Goal: Navigation & Orientation: Find specific page/section

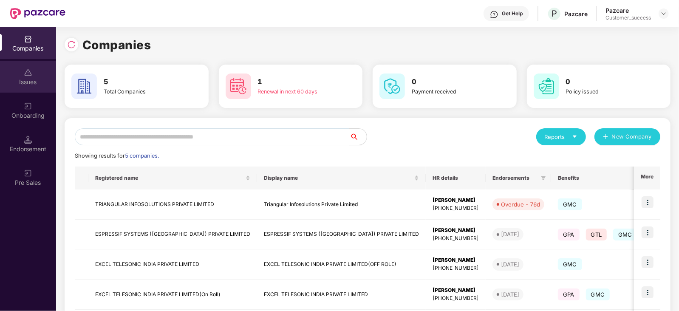
scroll to position [76, 0]
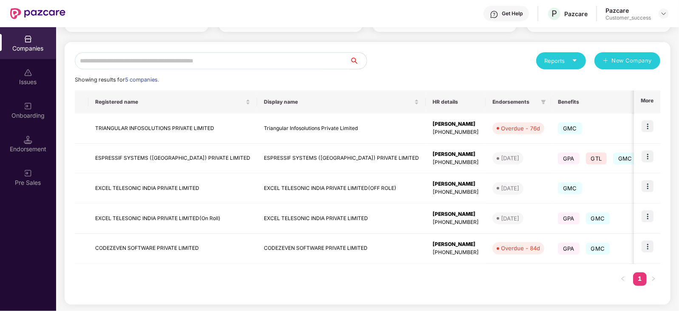
click at [26, 43] on img at bounding box center [28, 39] width 9 height 9
click at [24, 141] on img at bounding box center [28, 140] width 9 height 9
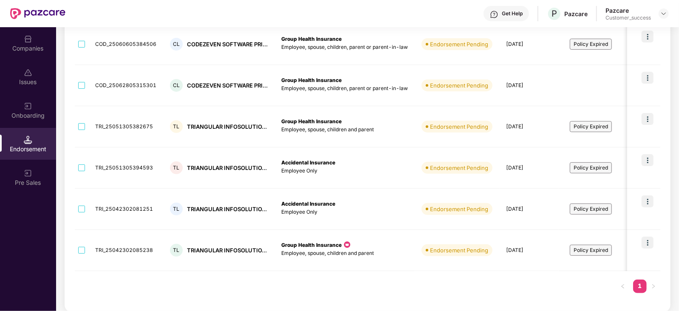
scroll to position [0, 0]
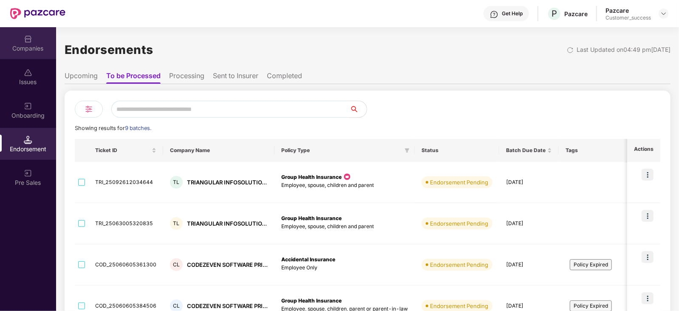
click at [28, 39] on img at bounding box center [28, 39] width 9 height 9
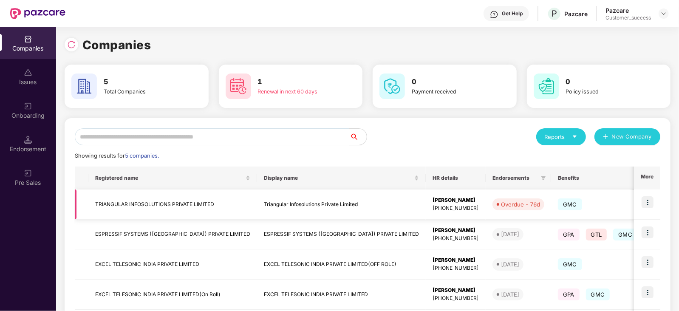
click at [501, 203] on div "Overdue - 76d" at bounding box center [520, 204] width 39 height 9
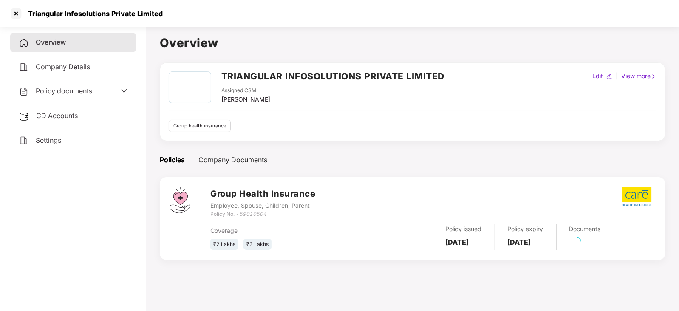
scroll to position [23, 0]
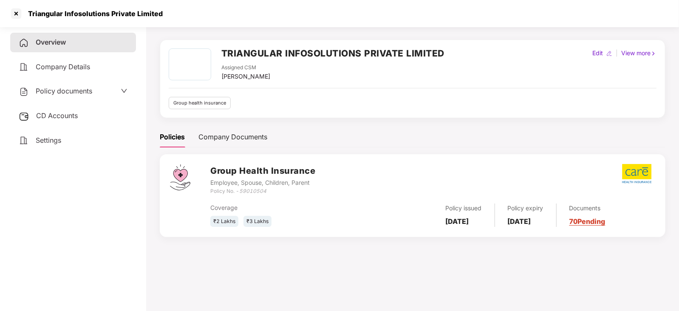
click at [606, 220] on link "70 Pending" at bounding box center [588, 221] width 36 height 9
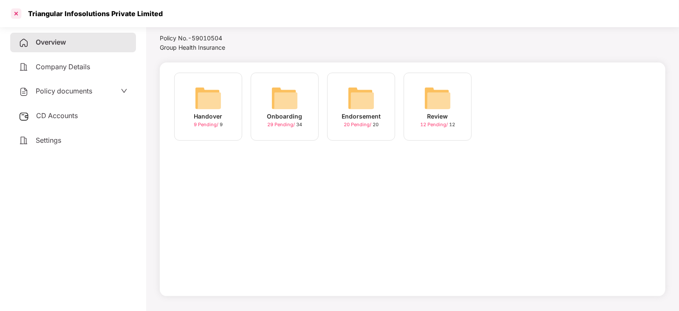
click at [19, 14] on div at bounding box center [16, 14] width 14 height 14
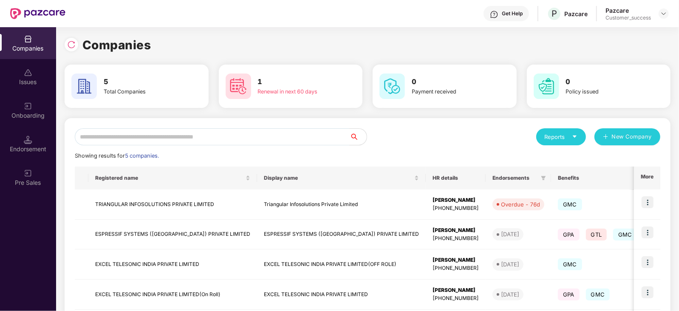
scroll to position [0, 0]
click at [176, 200] on td "TRIANGULAR INFOSOLUTIONS PRIVATE LIMITED" at bounding box center [172, 205] width 169 height 30
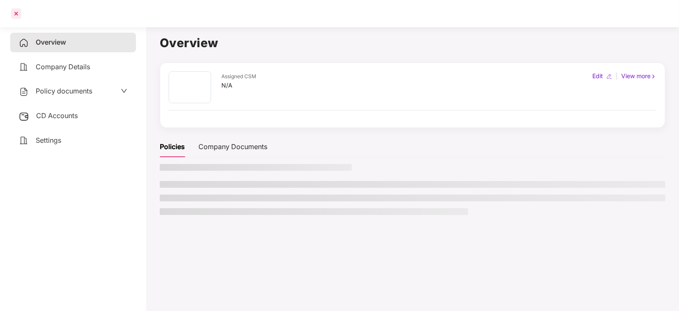
click at [17, 12] on div at bounding box center [16, 14] width 14 height 14
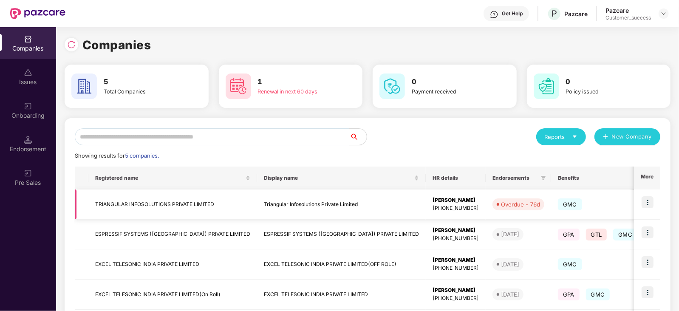
click at [653, 203] on img at bounding box center [648, 202] width 12 height 12
click at [558, 208] on span "GMC" at bounding box center [570, 205] width 24 height 12
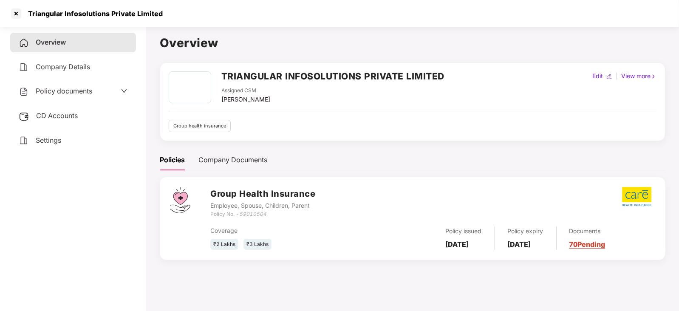
click at [79, 88] on span "Policy documents" at bounding box center [64, 91] width 57 height 9
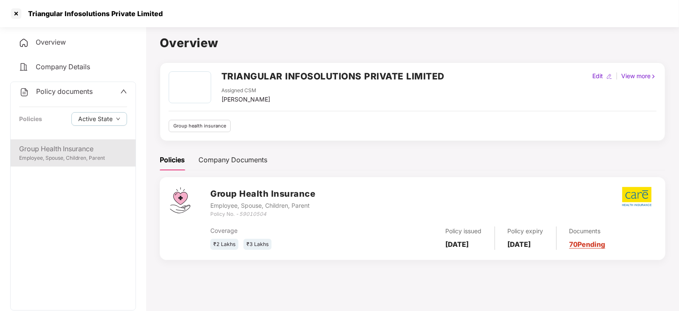
click at [45, 156] on div "Employee, Spouse, Children, Parent" at bounding box center [73, 158] width 108 height 8
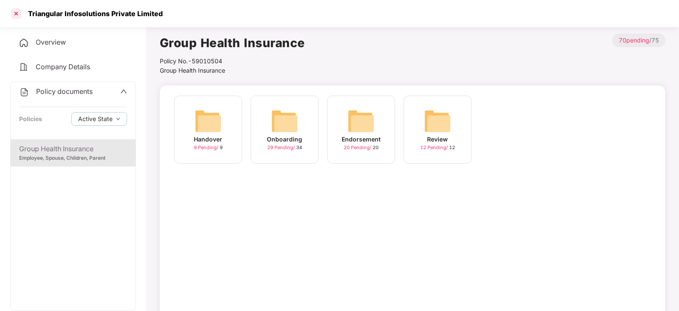
click at [15, 14] on div at bounding box center [16, 14] width 14 height 14
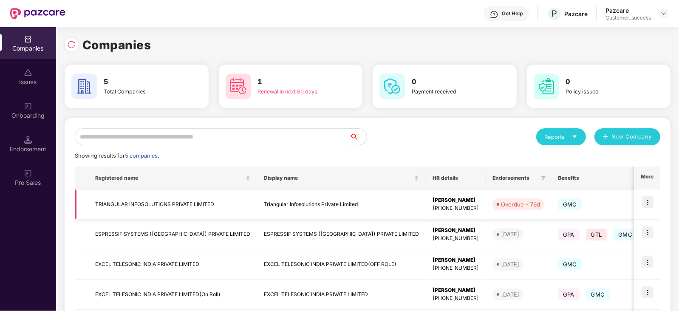
click at [647, 204] on img at bounding box center [648, 202] width 12 height 12
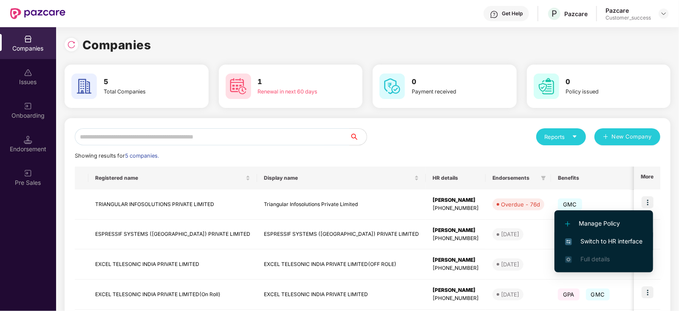
click at [600, 237] on span "Switch to HR interface" at bounding box center [604, 241] width 77 height 9
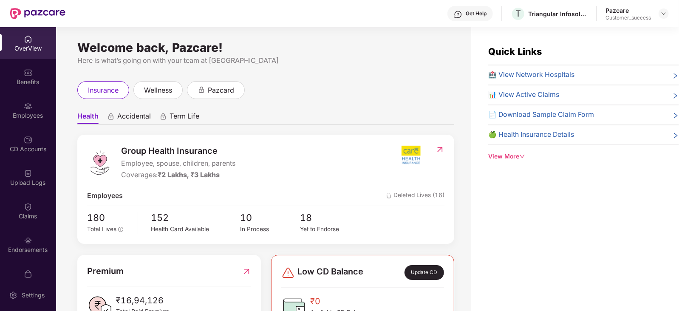
scroll to position [93, 0]
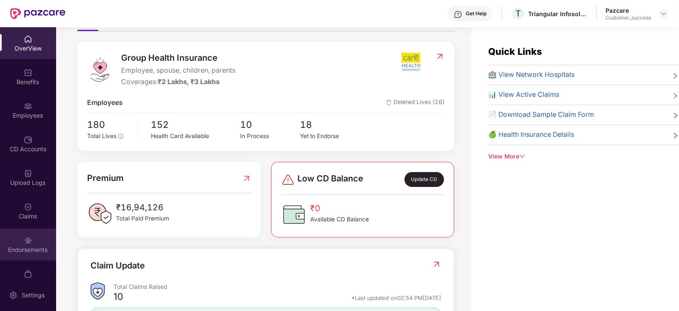
click at [28, 242] on img at bounding box center [28, 240] width 9 height 9
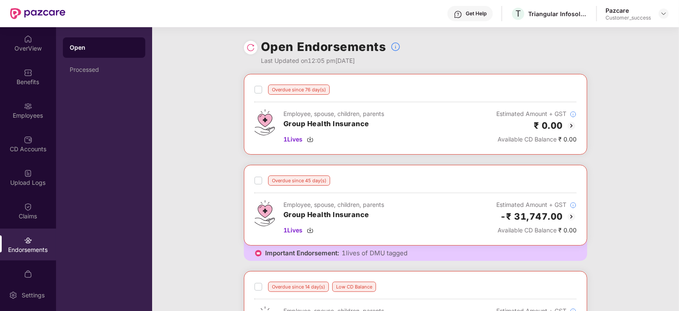
scroll to position [225, 0]
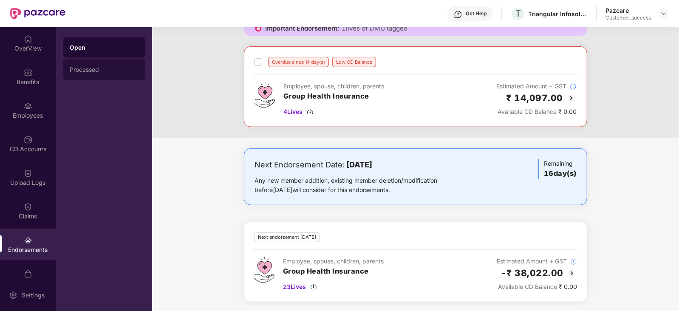
click at [89, 65] on div "Processed" at bounding box center [104, 70] width 82 height 20
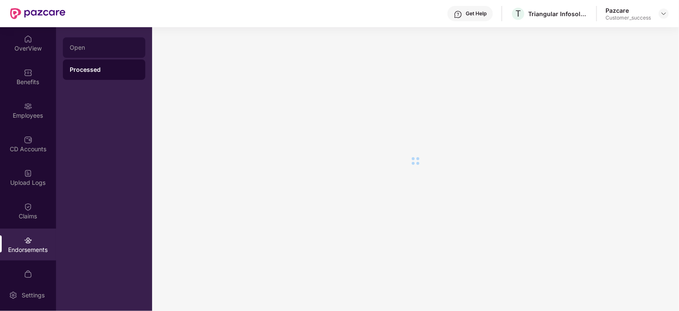
click at [87, 52] on div "Open" at bounding box center [104, 47] width 82 height 20
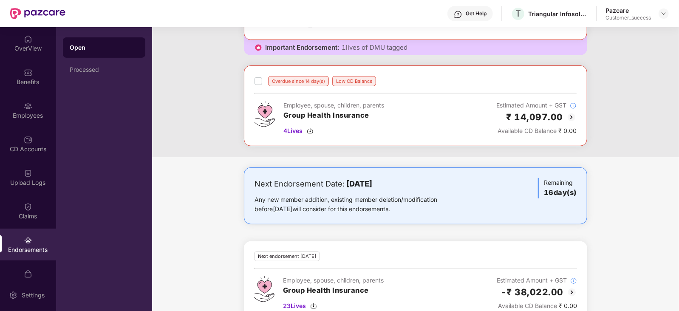
scroll to position [225, 0]
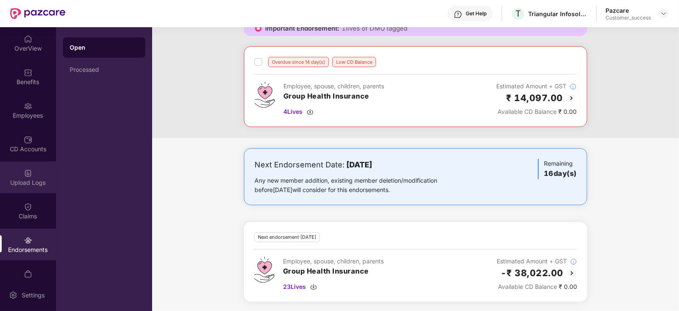
click at [25, 177] on img at bounding box center [28, 173] width 9 height 9
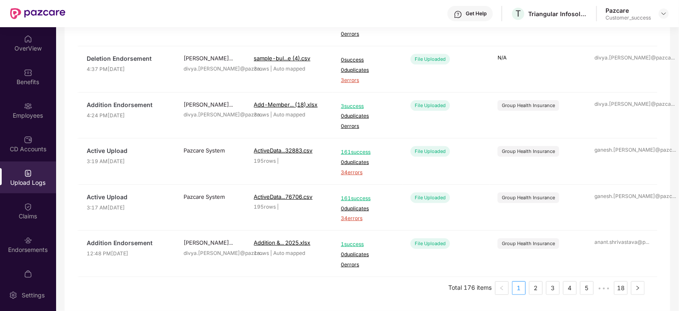
scroll to position [0, 0]
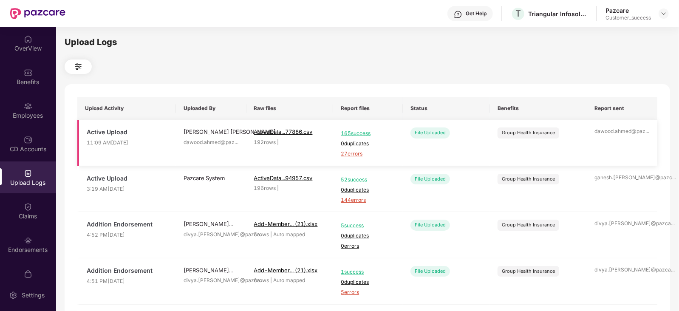
click at [356, 154] on span "27 errors" at bounding box center [368, 154] width 54 height 8
click at [28, 213] on div "Claims" at bounding box center [28, 216] width 56 height 9
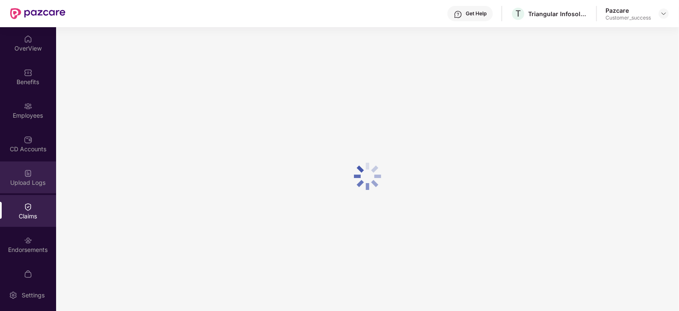
click at [28, 174] on img at bounding box center [28, 173] width 9 height 9
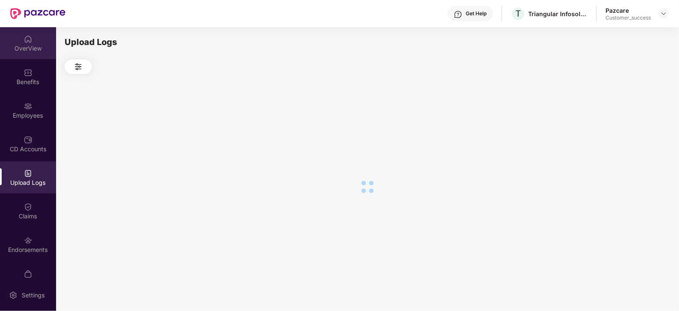
click at [25, 43] on div "OverView" at bounding box center [28, 43] width 56 height 32
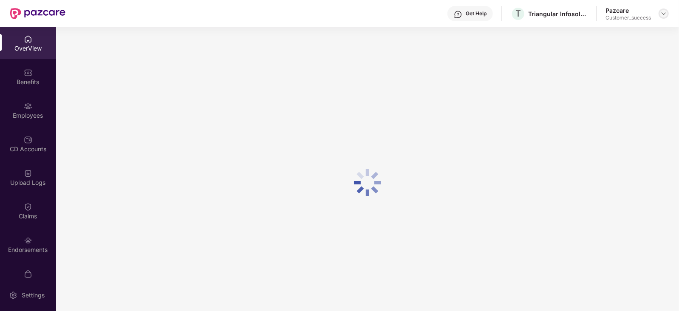
click at [664, 10] on img at bounding box center [664, 13] width 7 height 7
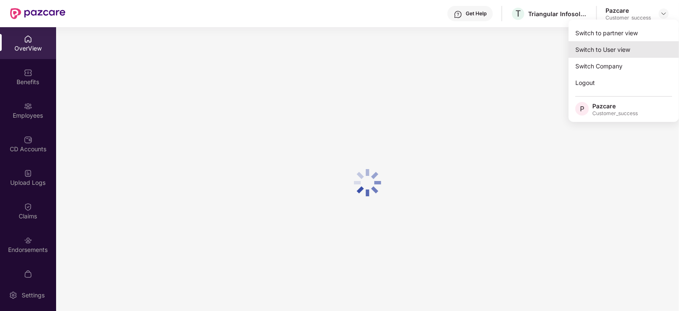
click at [603, 52] on div "Switch to User view" at bounding box center [624, 49] width 111 height 17
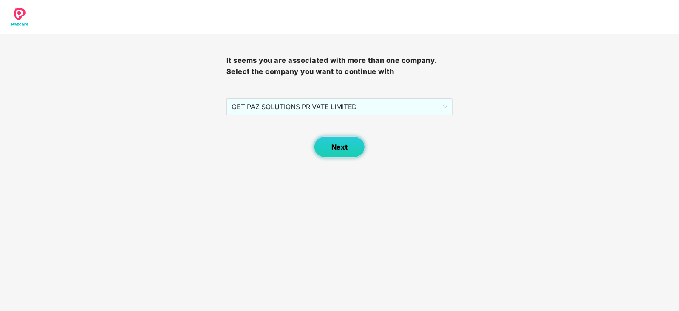
click at [351, 152] on button "Next" at bounding box center [339, 146] width 51 height 21
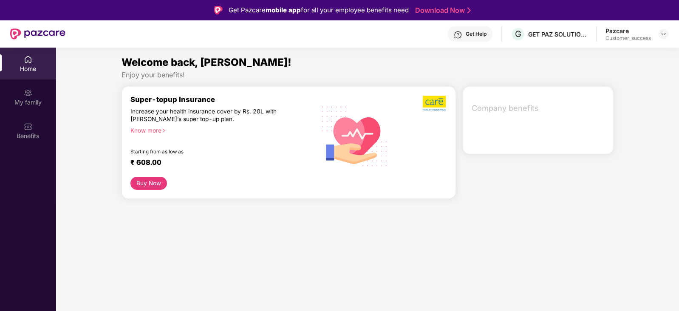
click at [28, 66] on div "Home" at bounding box center [28, 69] width 56 height 9
click at [662, 30] on div at bounding box center [664, 34] width 10 height 10
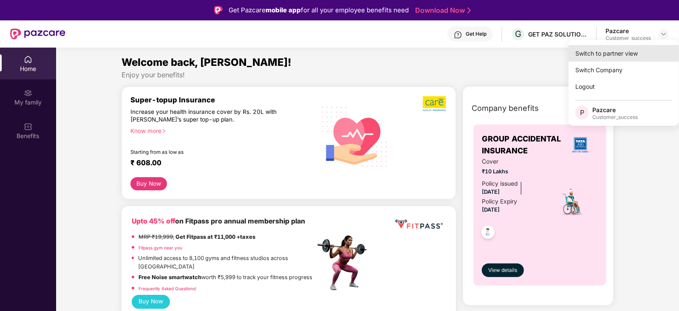
click at [648, 50] on div "Switch to partner view" at bounding box center [624, 53] width 111 height 17
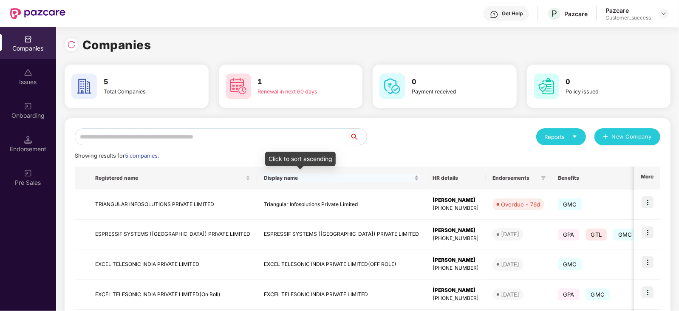
scroll to position [37, 0]
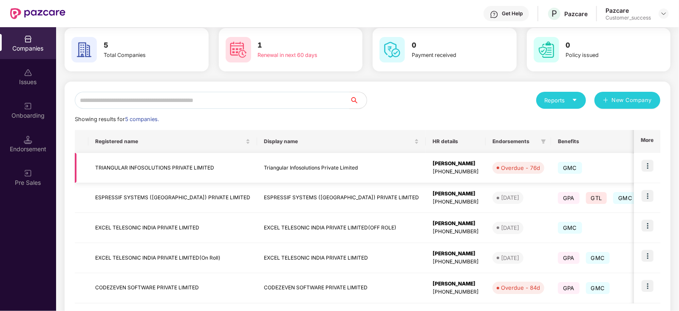
click at [649, 163] on img at bounding box center [648, 166] width 12 height 12
click at [441, 118] on div "Showing results for 5 companies." at bounding box center [368, 119] width 586 height 9
click at [647, 194] on img at bounding box center [648, 196] width 12 height 12
click at [496, 107] on div "Reports New Company" at bounding box center [514, 100] width 293 height 17
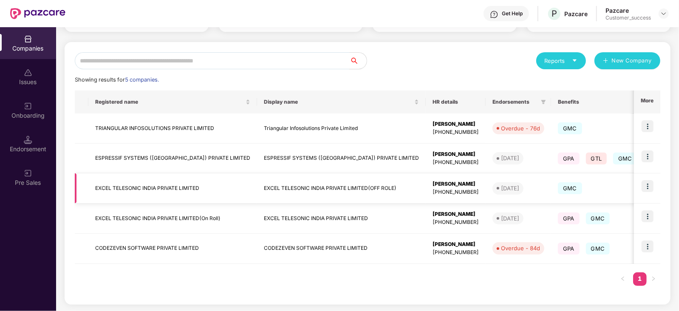
scroll to position [0, 0]
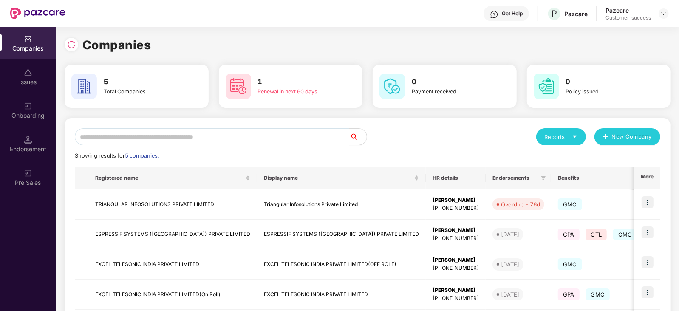
click at [22, 37] on div "Companies" at bounding box center [28, 43] width 56 height 32
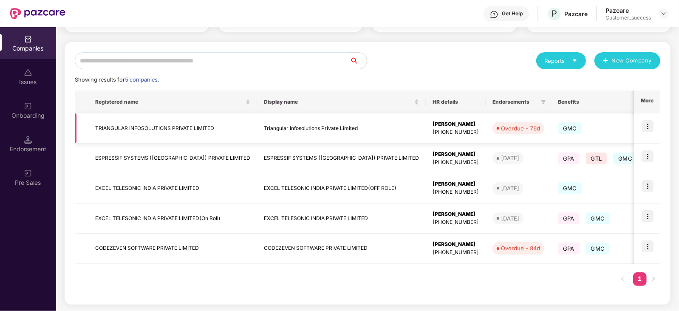
scroll to position [0, 227]
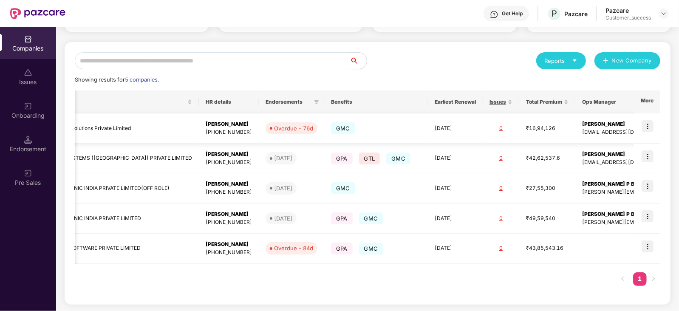
click at [651, 128] on img at bounding box center [648, 126] width 12 height 12
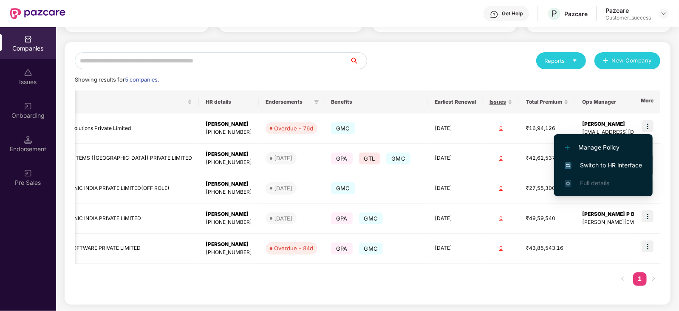
click at [602, 166] on span "Switch to HR interface" at bounding box center [603, 165] width 77 height 9
